Goal: Browse casually

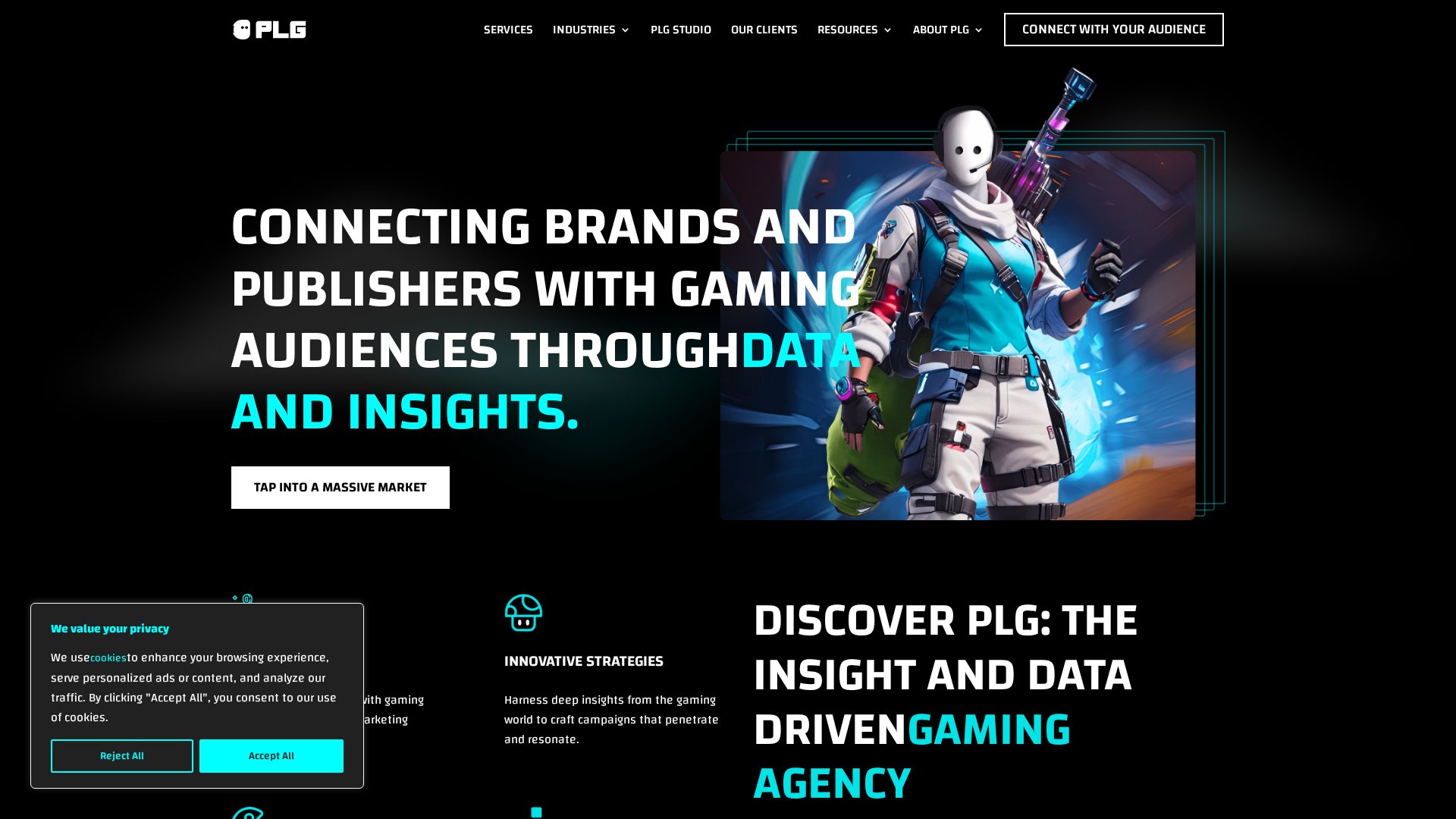
click at [243, 745] on button "Accept All" at bounding box center [271, 755] width 144 height 33
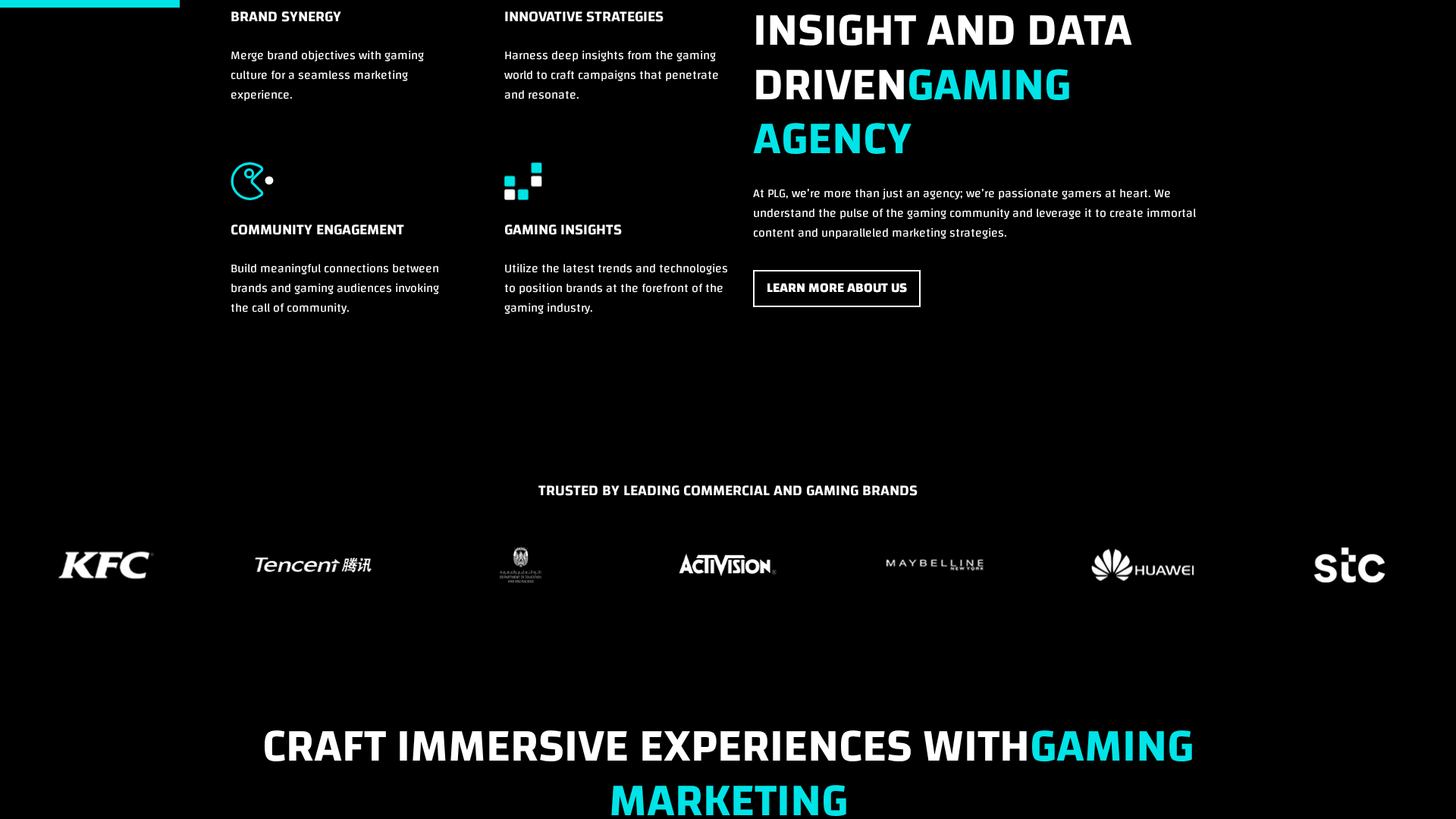
scroll to position [667, 0]
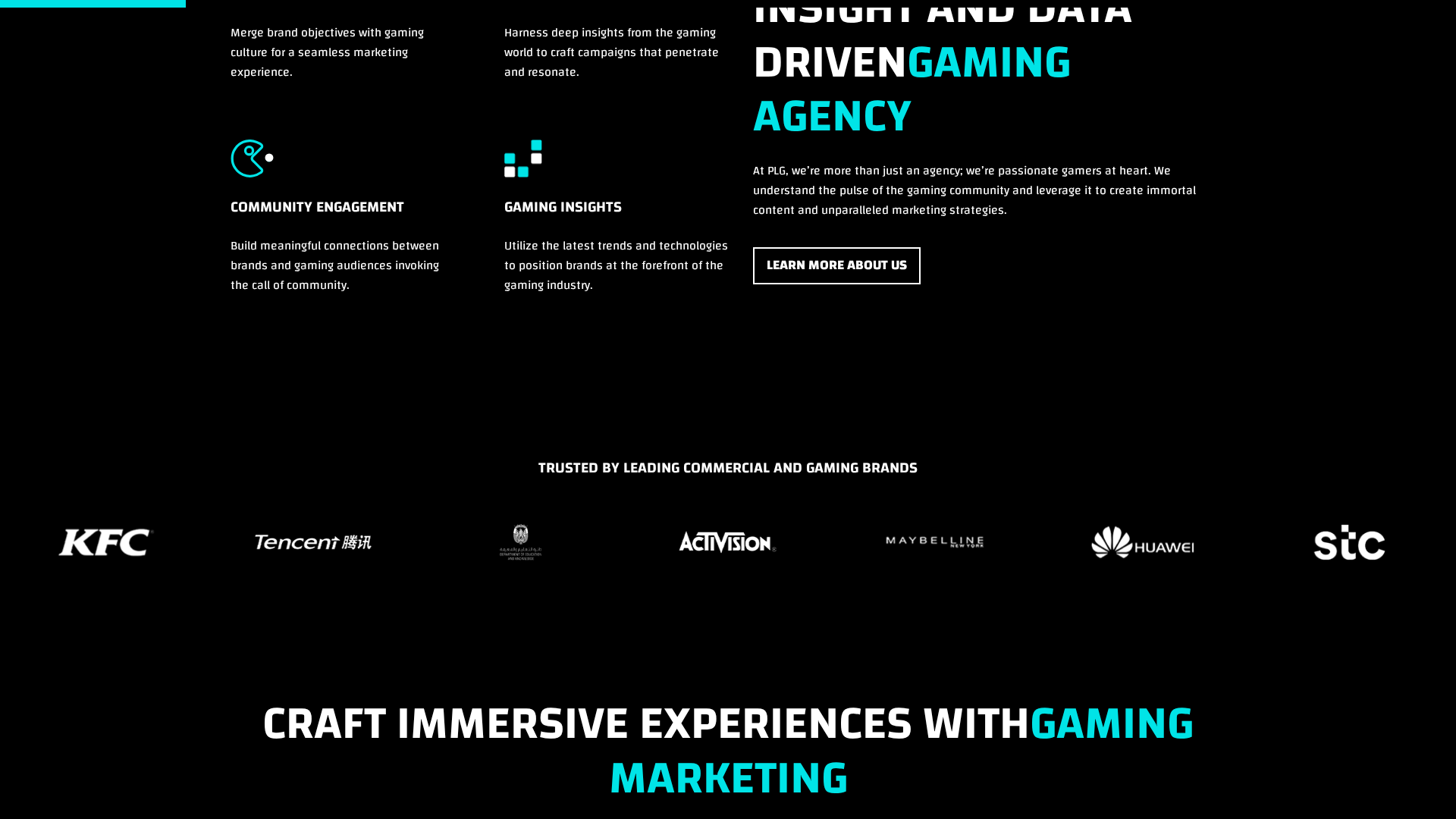
click at [753, 556] on figure "16 / 37" at bounding box center [727, 542] width 188 height 46
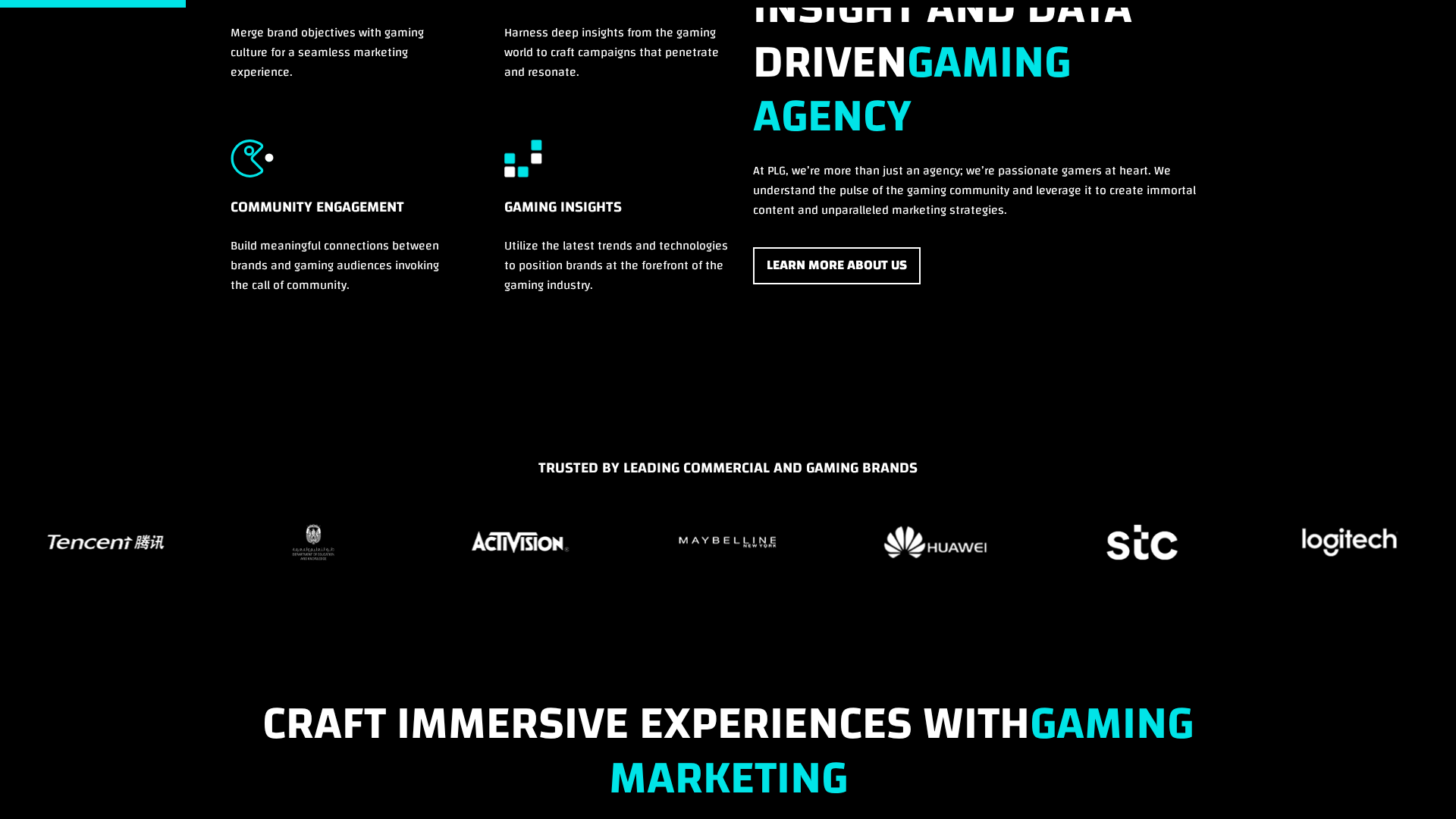
click at [615, 556] on figure "16 / 37" at bounding box center [521, 542] width 188 height 46
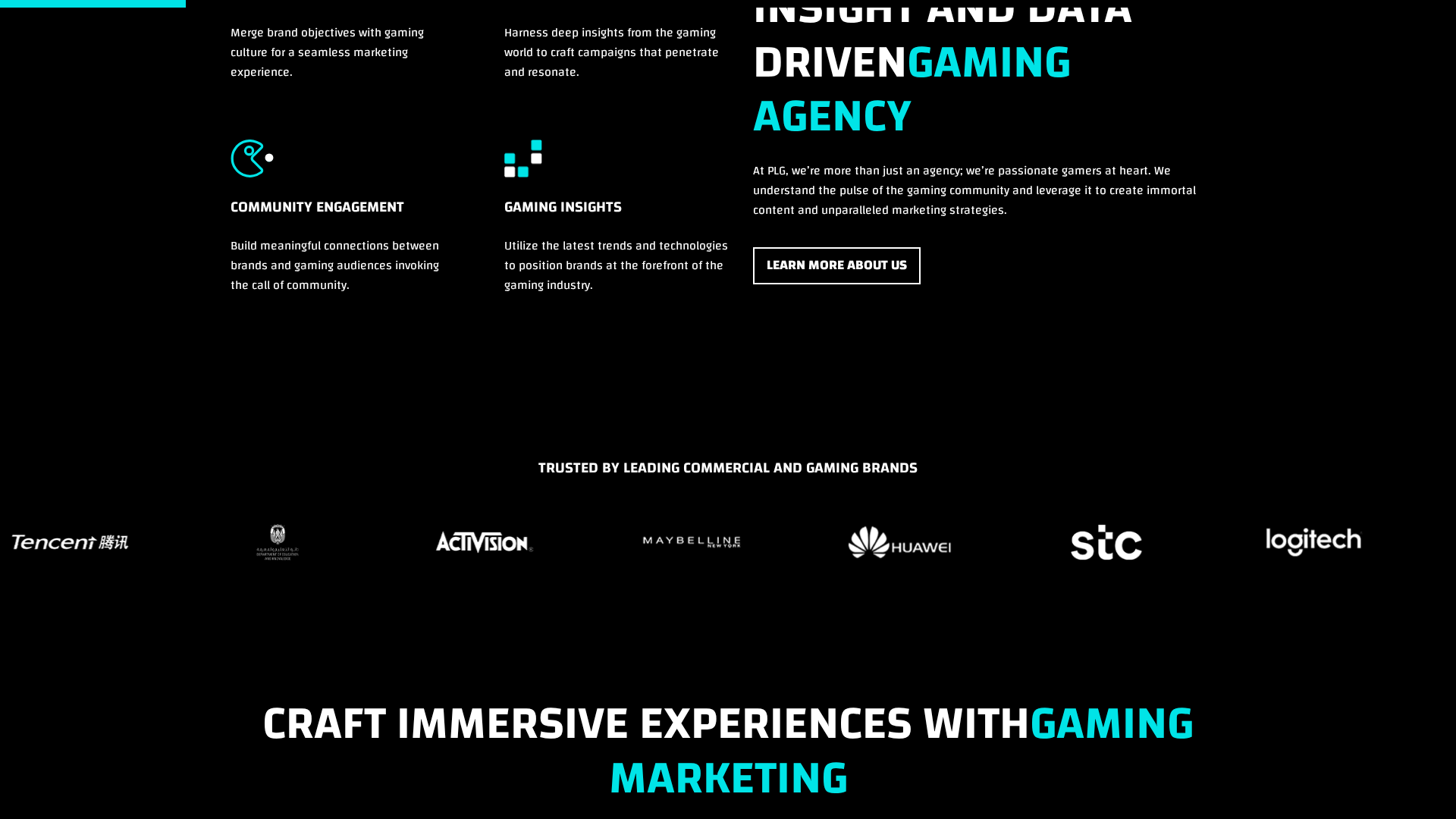
click at [598, 558] on figure "17 / 37" at bounding box center [692, 542] width 188 height 46
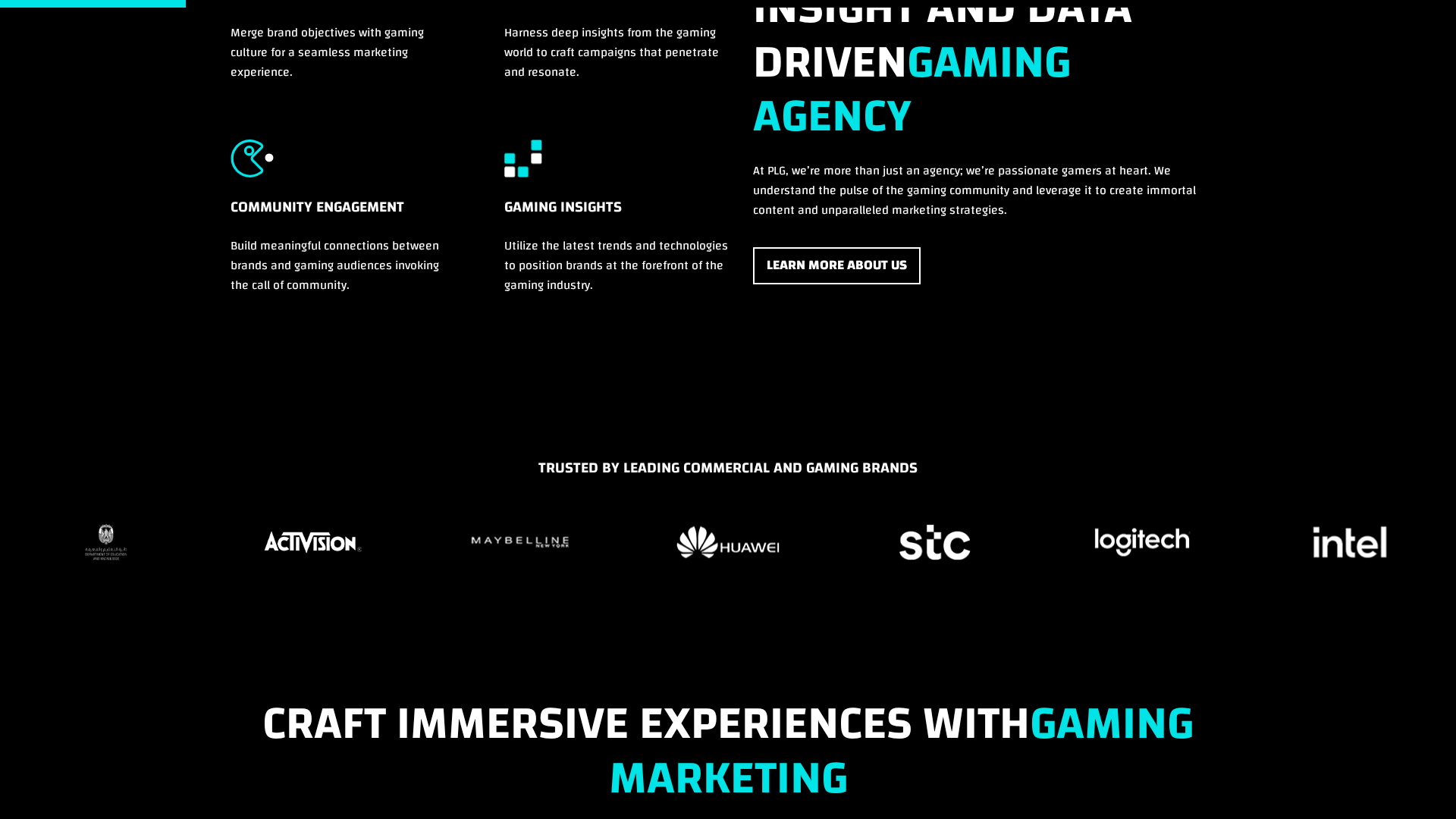
click at [721, 560] on img "18 / 37" at bounding box center [727, 541] width 111 height 40
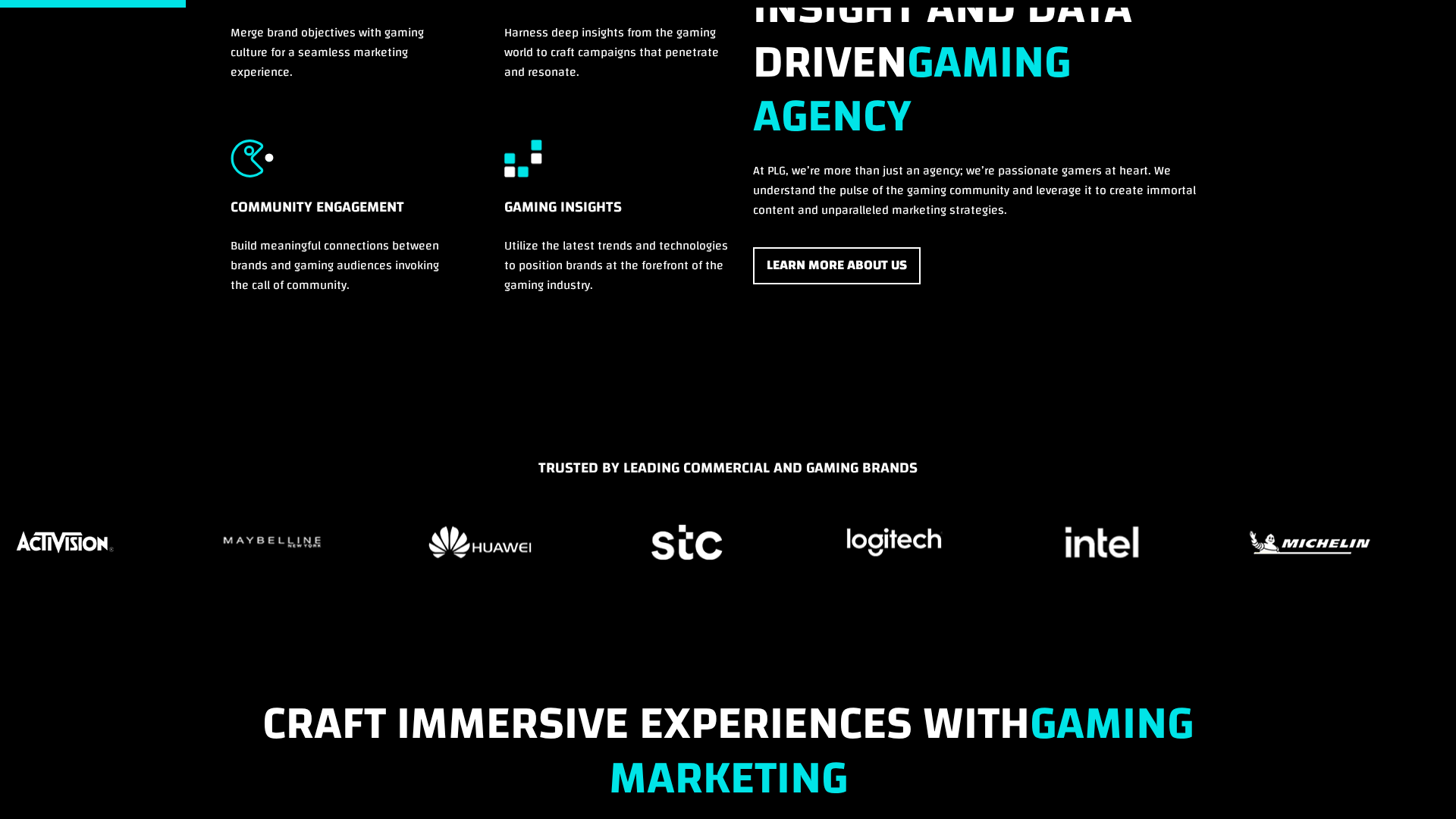
click at [425, 560] on img "18 / 37" at bounding box center [480, 541] width 111 height 40
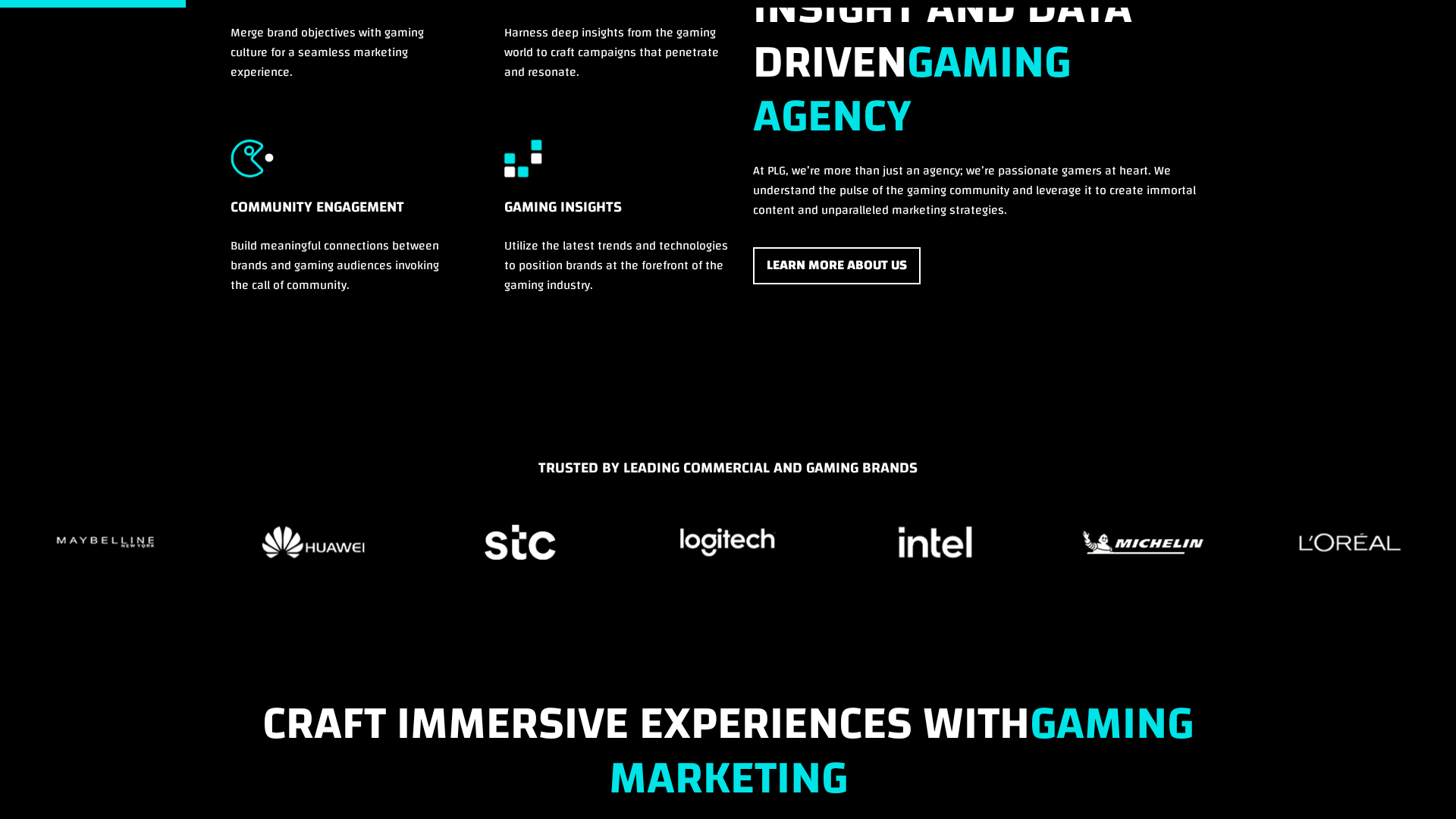
click at [888, 558] on figure "21 / 37" at bounding box center [935, 542] width 188 height 46
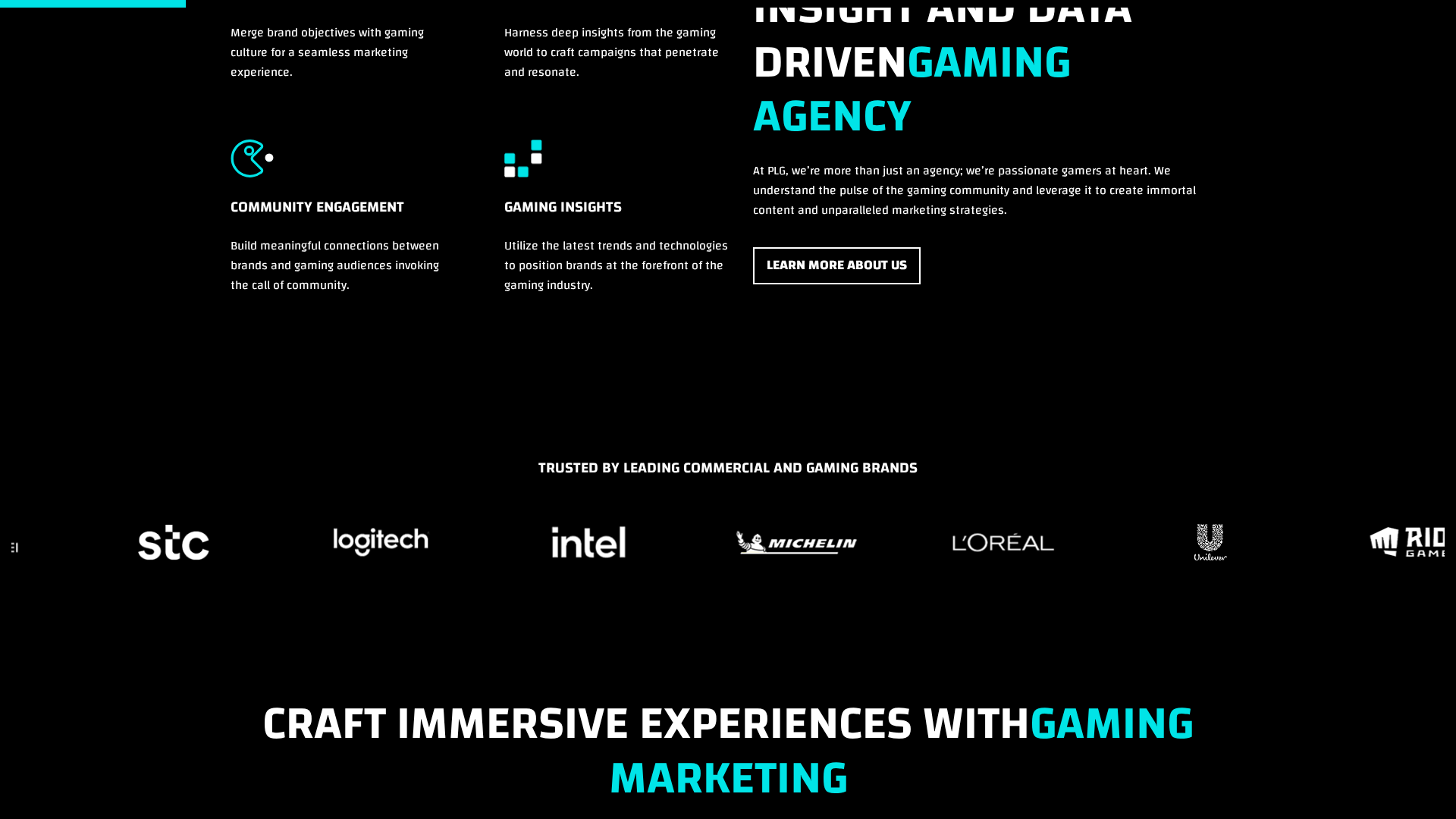
click at [528, 572] on div "TRUSTED BY LEADING COMMERCIAL AND GAMING BRANDS" at bounding box center [728, 533] width 1456 height 154
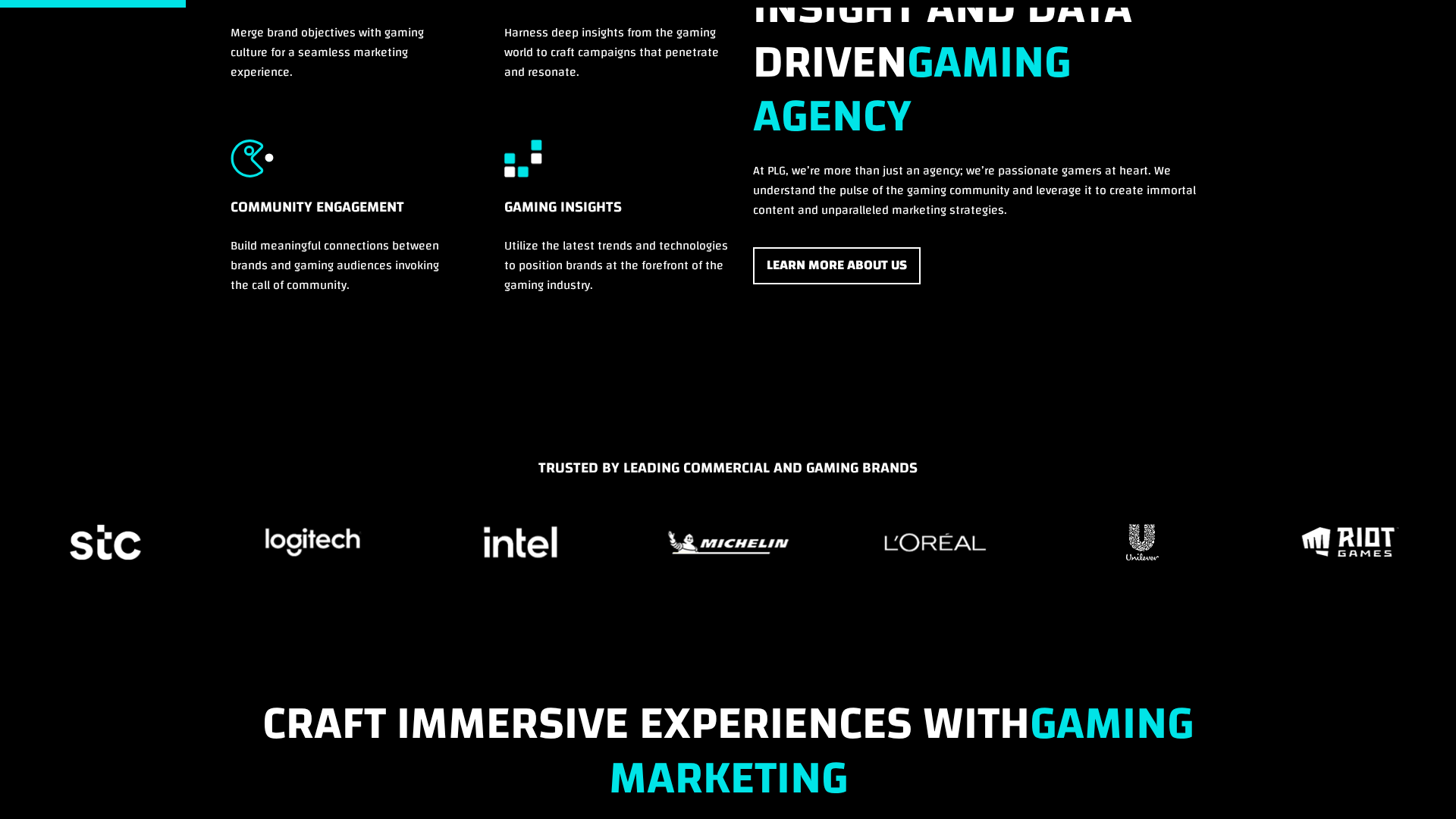
click at [893, 539] on img "23 / 37" at bounding box center [935, 542] width 110 height 27
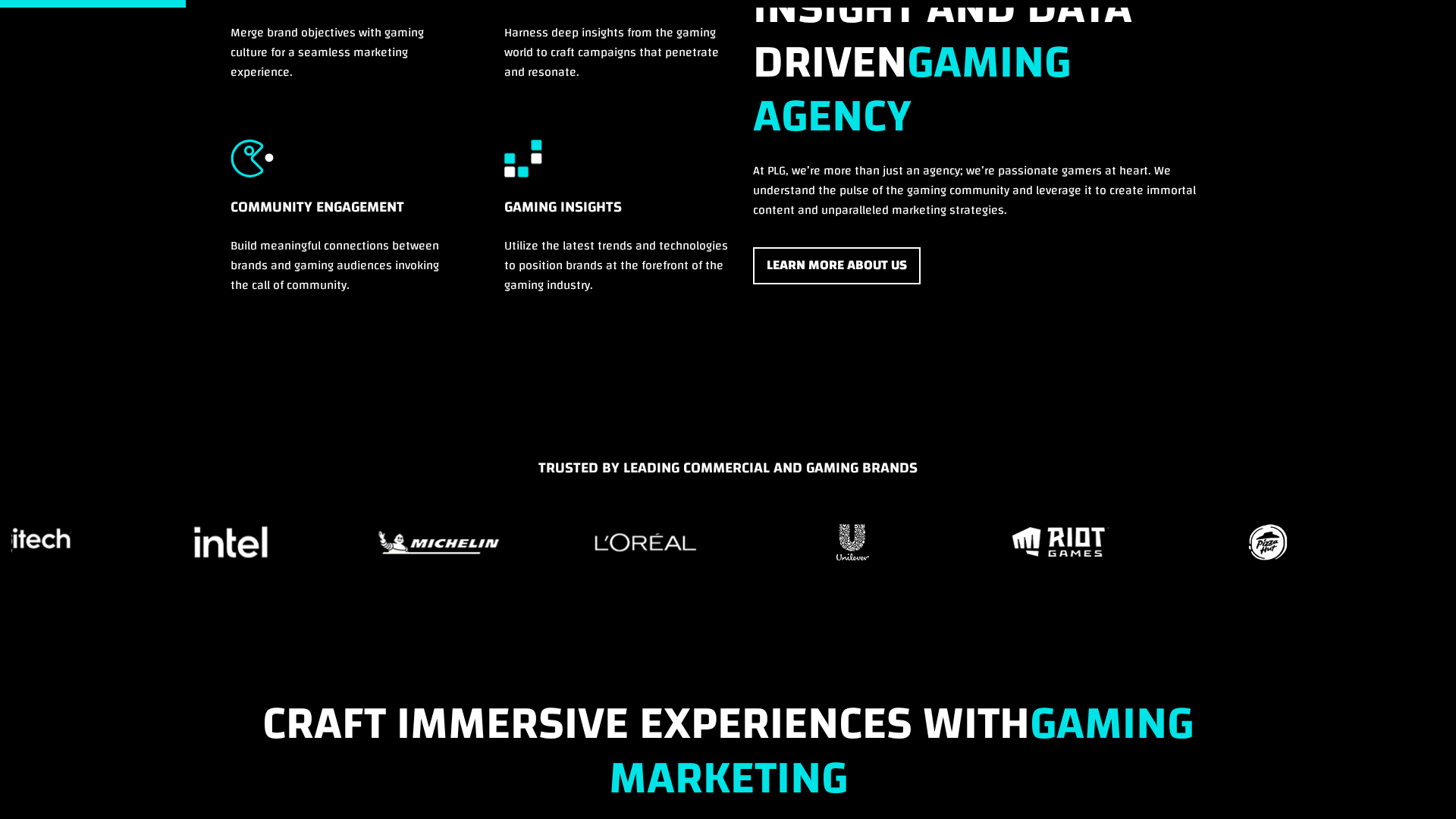
click at [459, 579] on div "TRUSTED BY LEADING COMMERCIAL AND GAMING BRANDS" at bounding box center [728, 533] width 1456 height 154
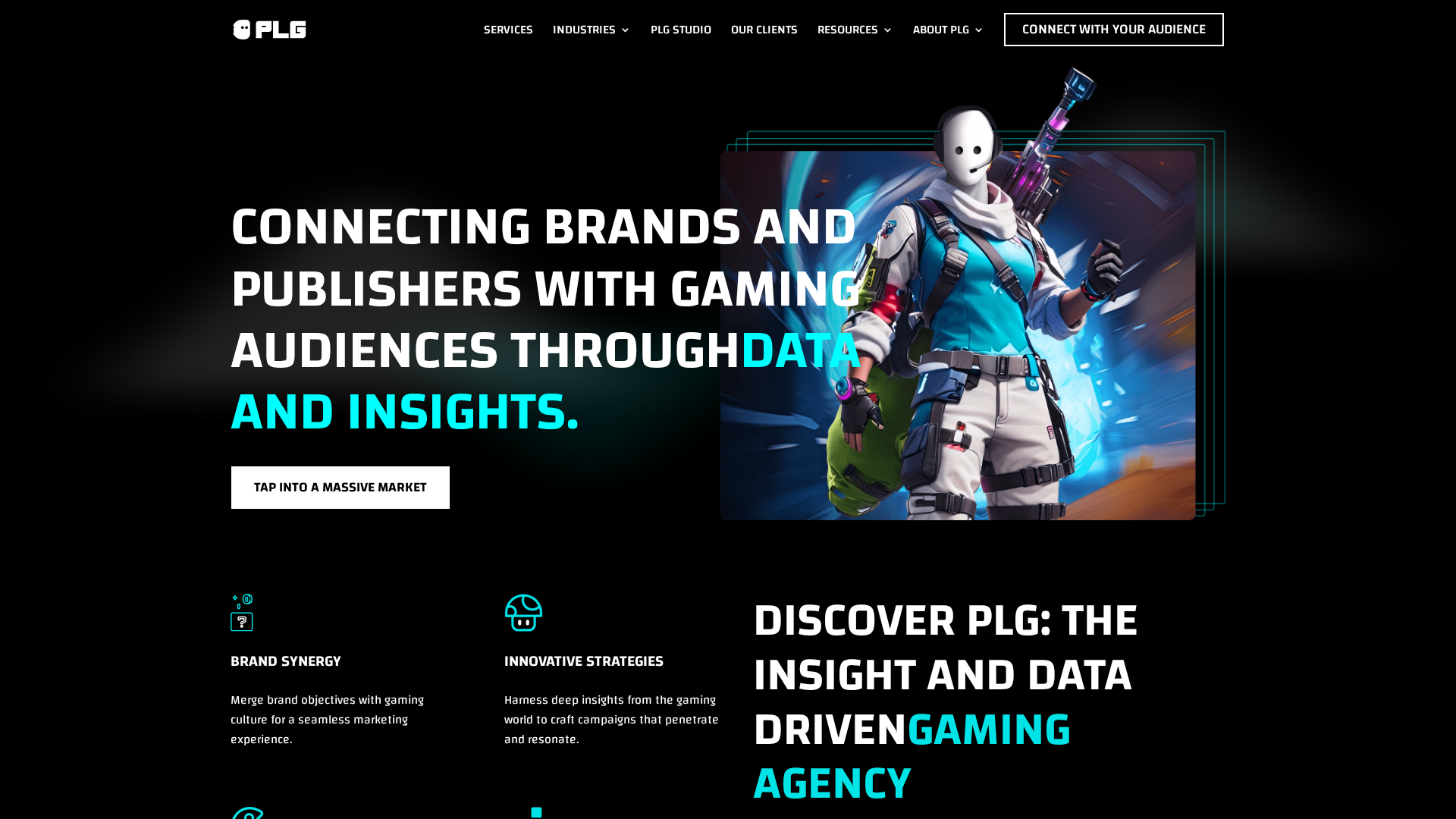
scroll to position [0, 0]
